Goal: Task Accomplishment & Management: Complete application form

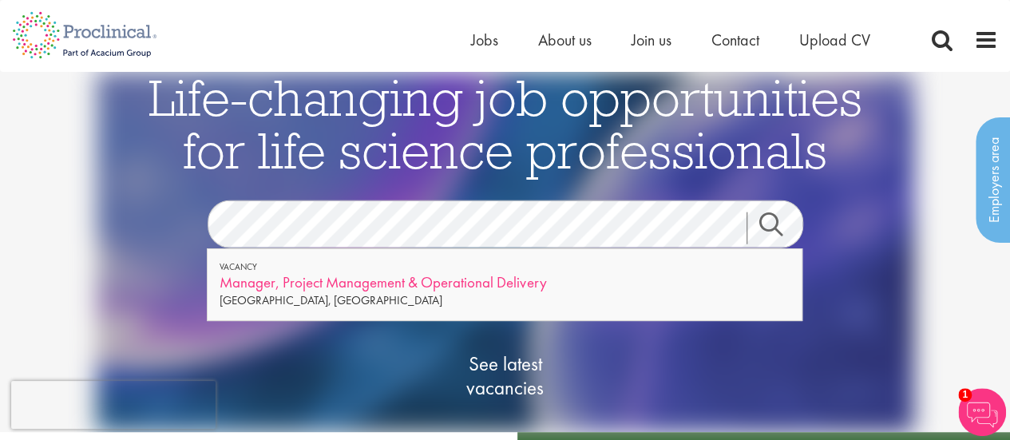
click at [333, 285] on div "Manager, Project Management & Operational Delivery" at bounding box center [505, 282] width 570 height 20
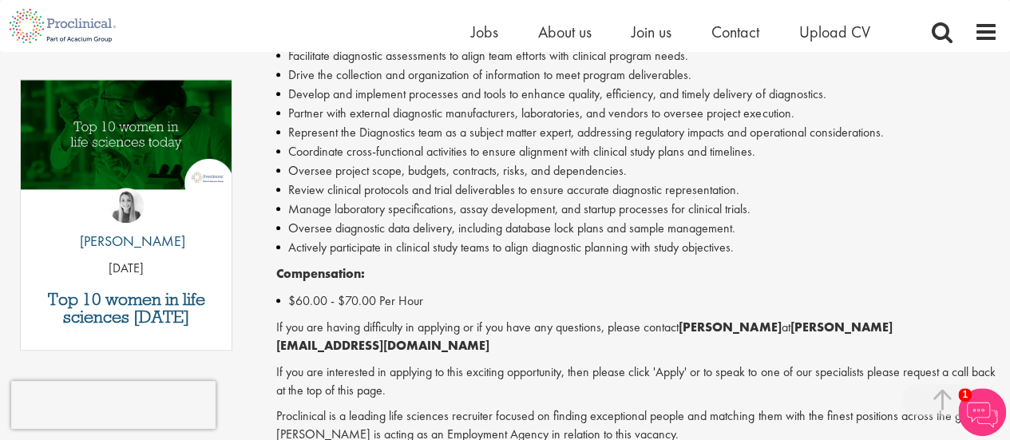
scroll to position [855, 0]
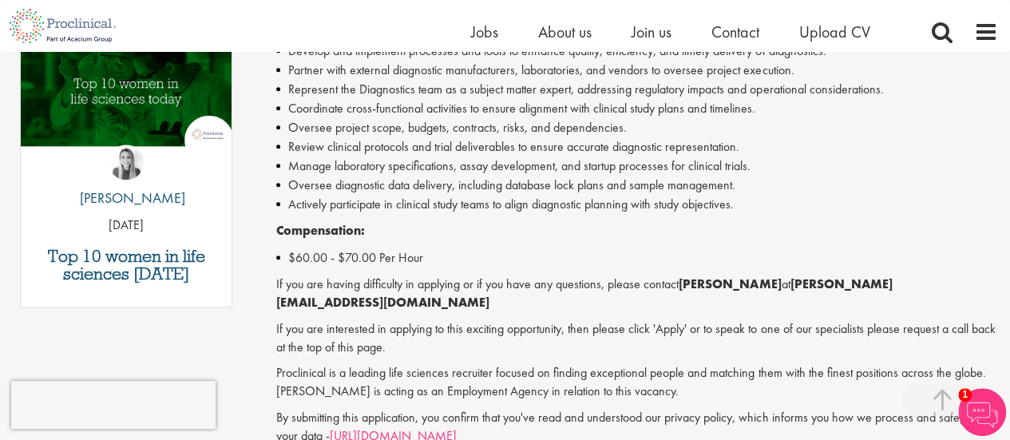
click at [545, 346] on p "If you are interested in applying to this exciting opportunity, then please cli…" at bounding box center [637, 338] width 722 height 37
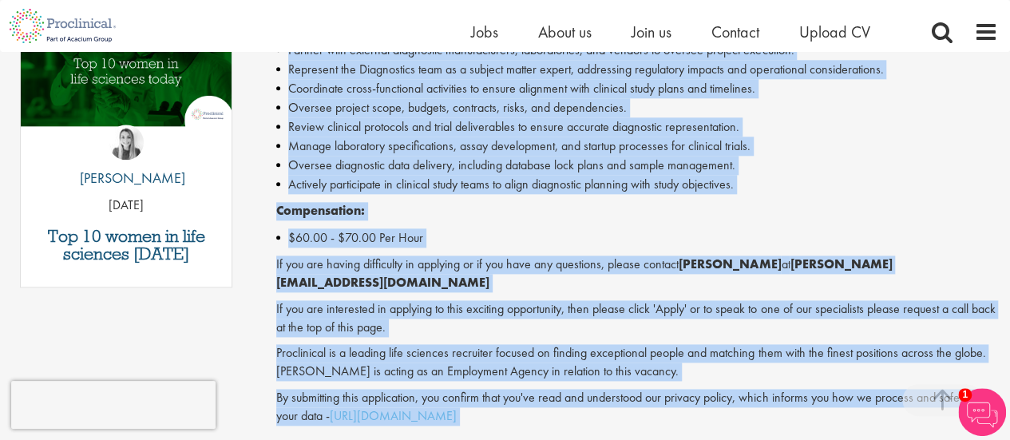
scroll to position [884, 0]
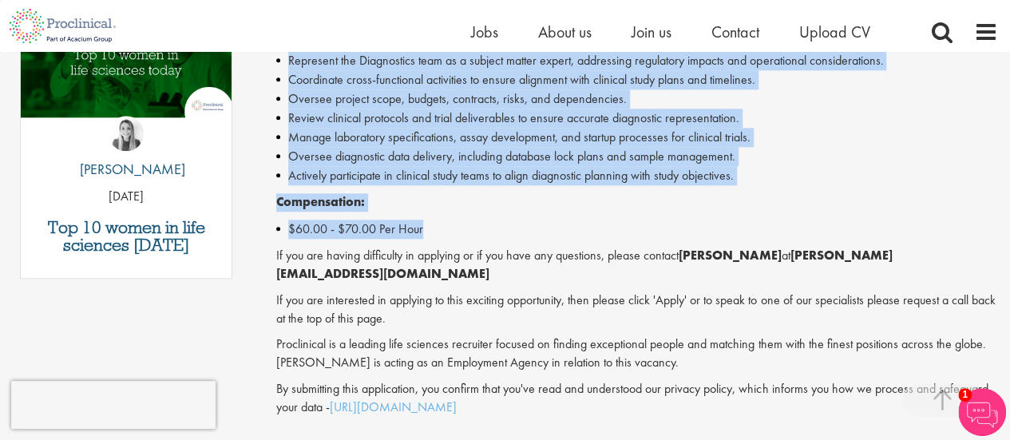
drag, startPoint x: 278, startPoint y: 250, endPoint x: 791, endPoint y: 231, distance: 513.0
copy div "Manager, Project Management & Ops. Delivery - Contract - Warren, NJ Proclinical…"
